Goal: Unclear

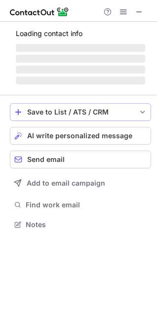
scroll to position [223, 157]
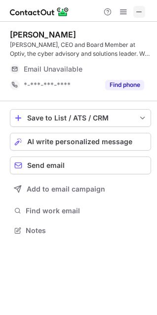
click at [136, 13] on span at bounding box center [139, 12] width 8 height 8
